Goal: Task Accomplishment & Management: Manage account settings

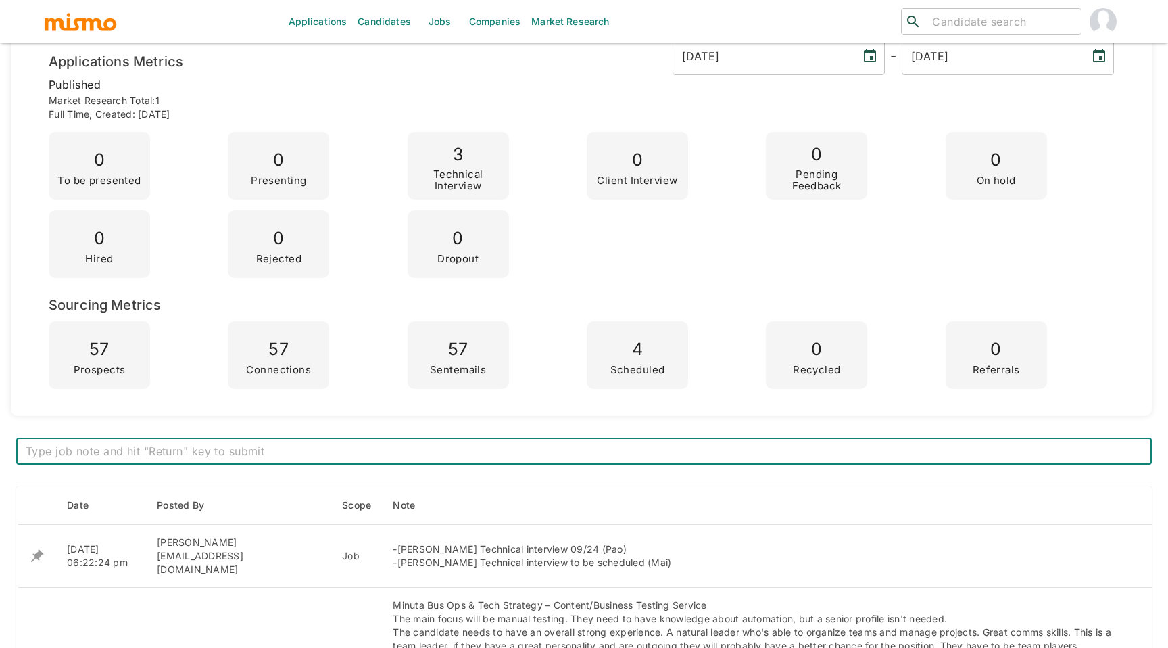
scroll to position [158, 0]
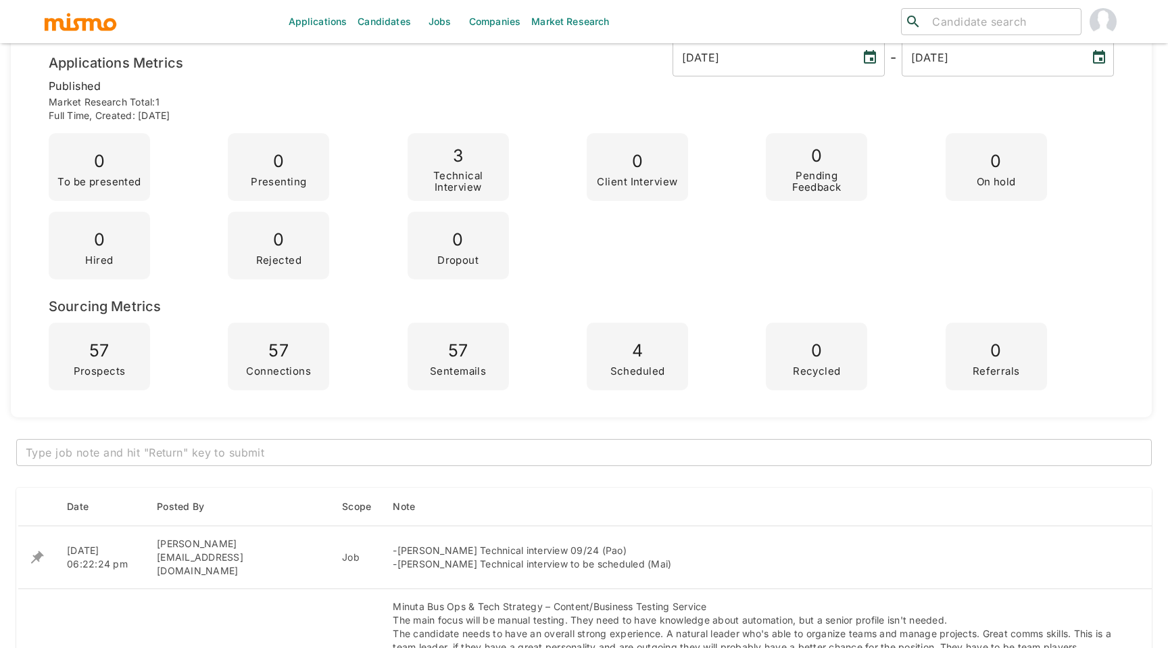
click at [319, 440] on div "x ​" at bounding box center [584, 452] width 1136 height 27
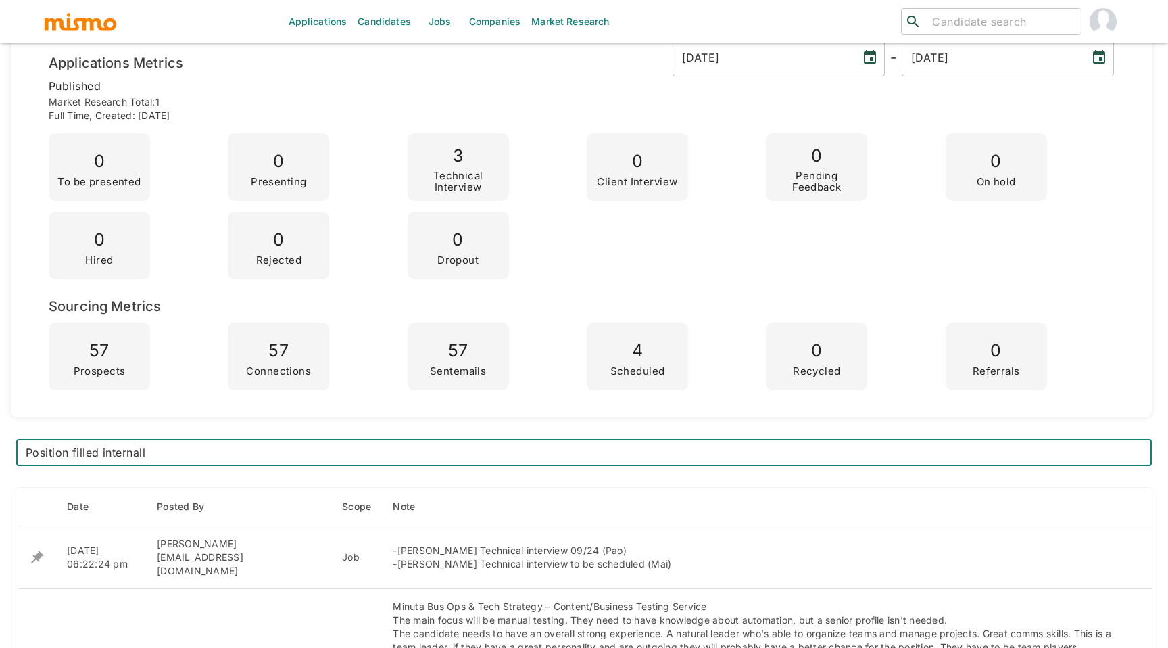
type textarea "Position filled internally"
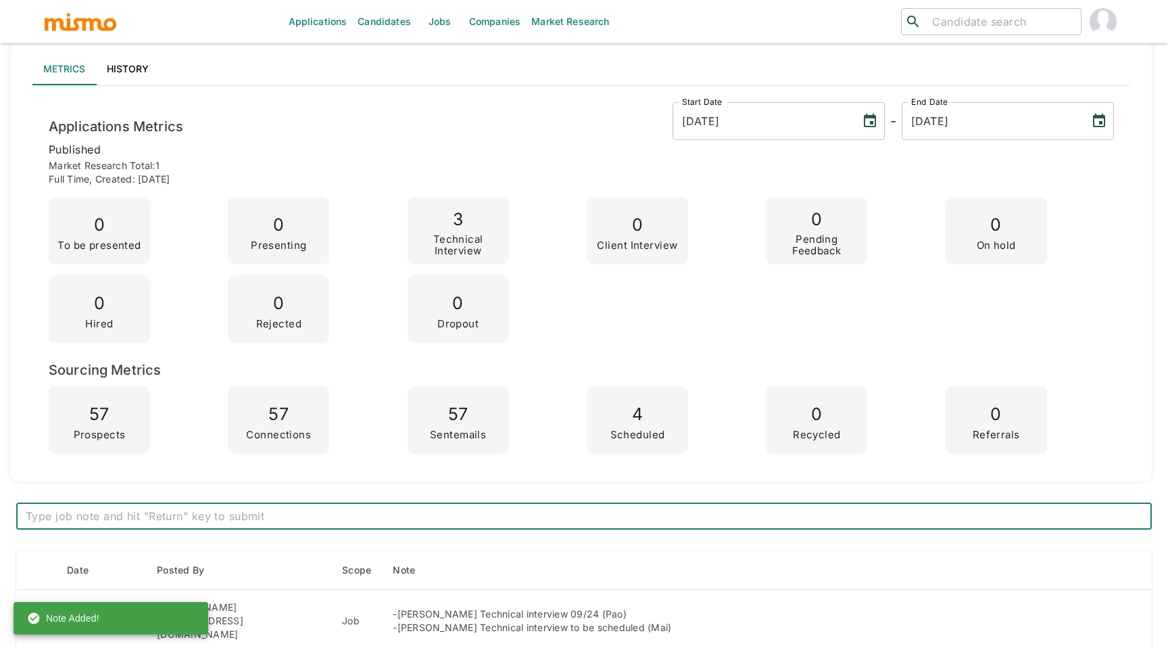
scroll to position [0, 0]
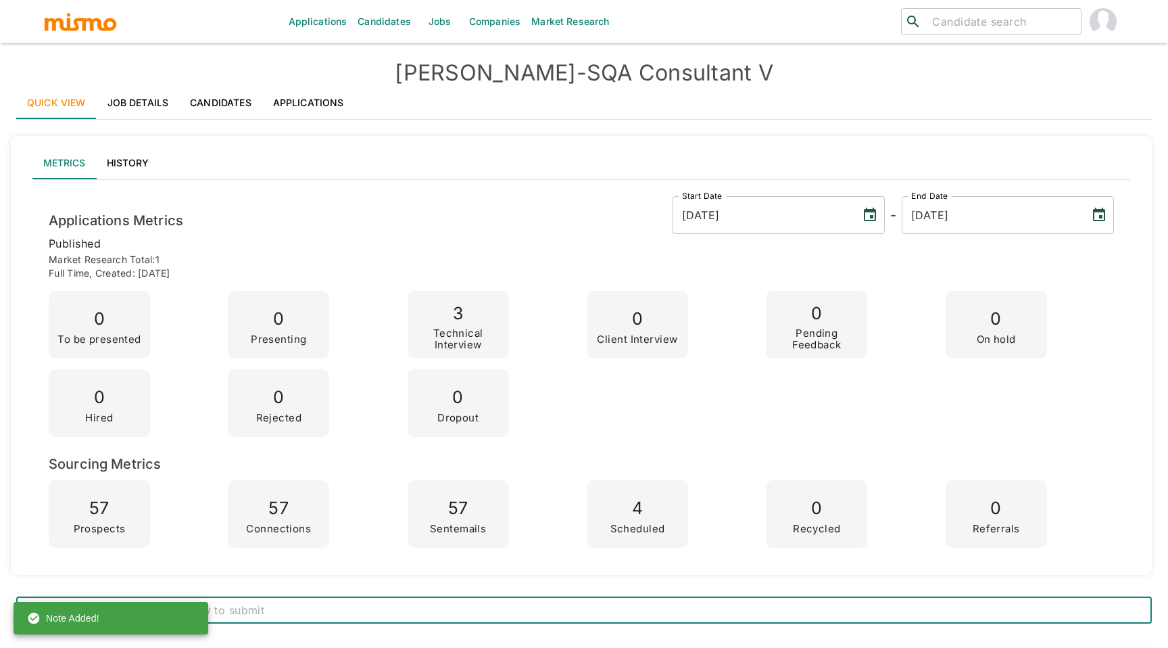
click at [446, 30] on link "Jobs" at bounding box center [440, 21] width 47 height 43
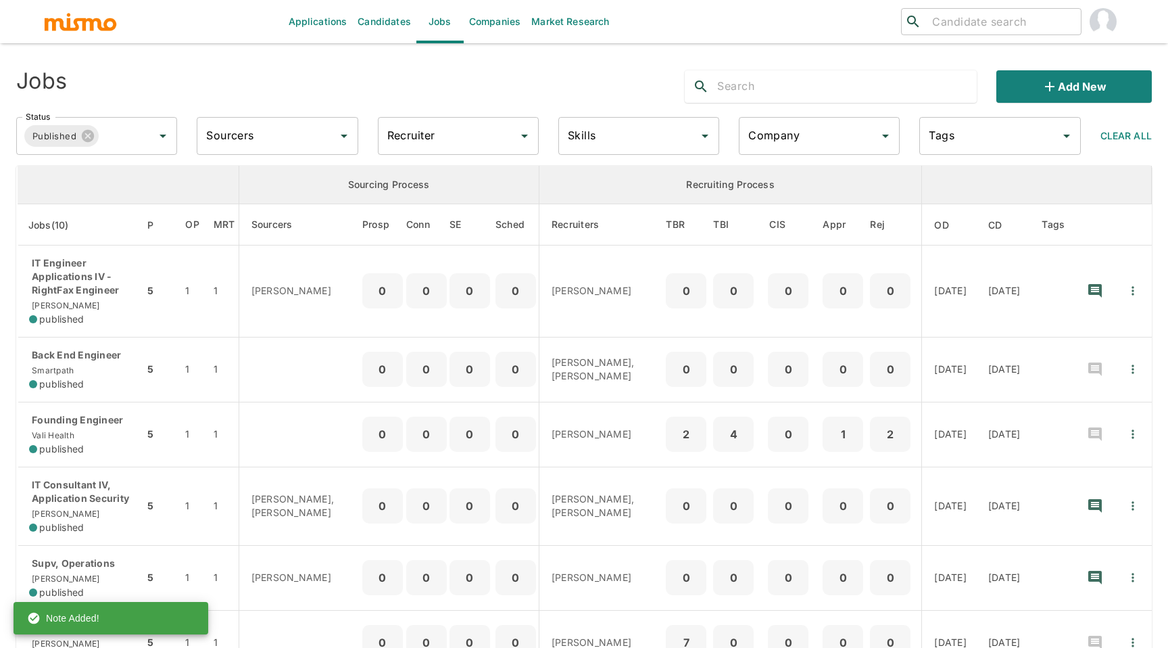
click at [733, 77] on input "text" at bounding box center [847, 87] width 260 height 22
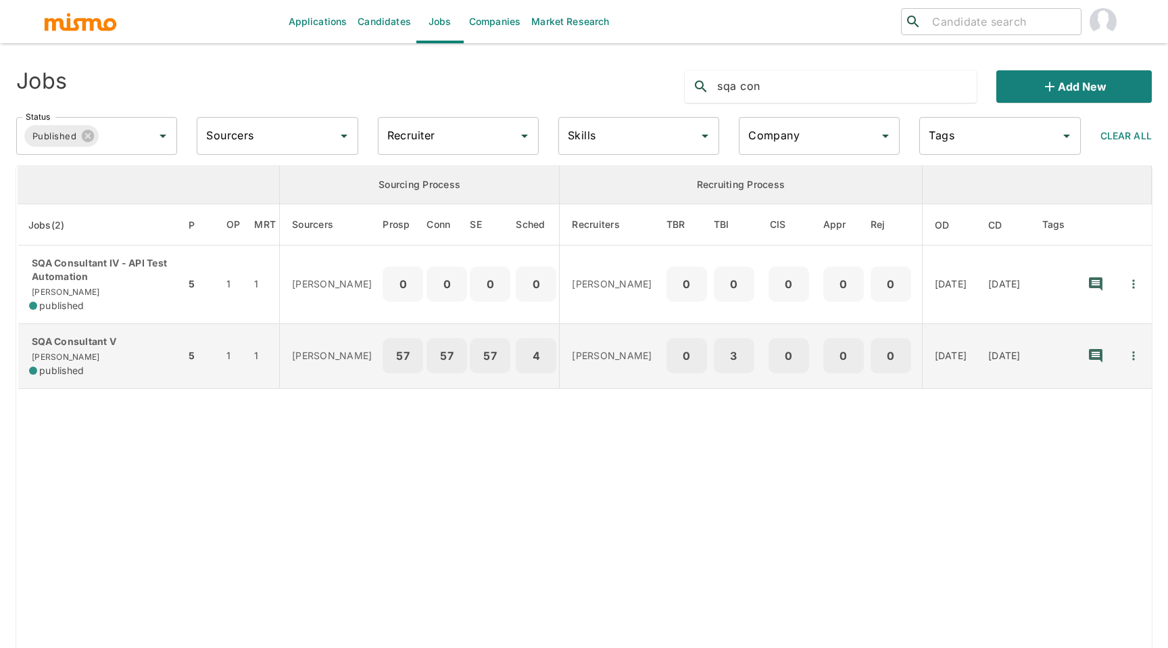
type input "sqa con"
click at [1134, 356] on icon "Quick Actions" at bounding box center [1134, 356] width 14 height 14
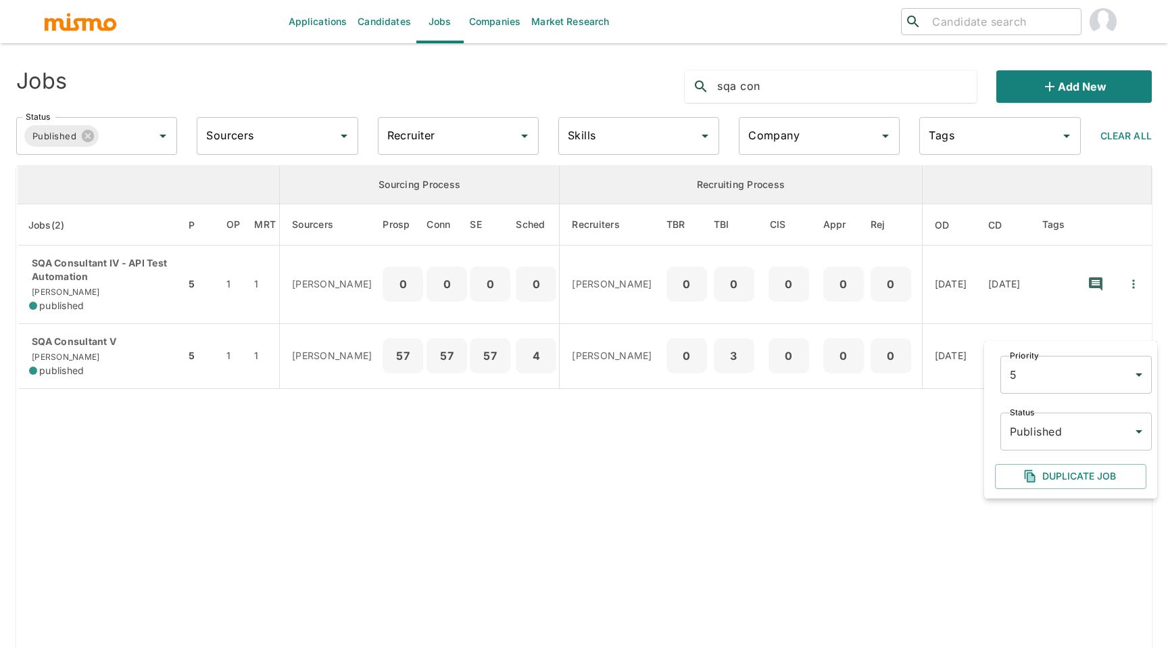
click at [1100, 435] on body "Applications Candidates Jobs Companies Market Research ​ ​ Jobs sqa con Add new…" at bounding box center [584, 340] width 1168 height 680
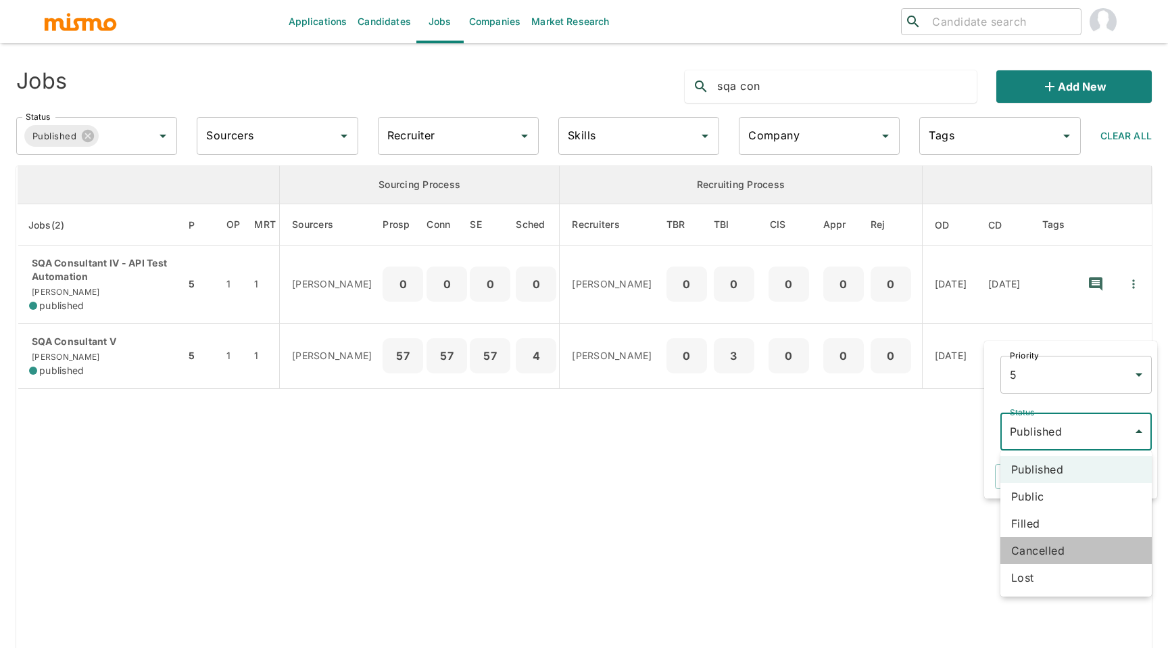
click at [1059, 546] on li "Cancelled" at bounding box center [1076, 550] width 151 height 27
